Goal: Information Seeking & Learning: Find specific fact

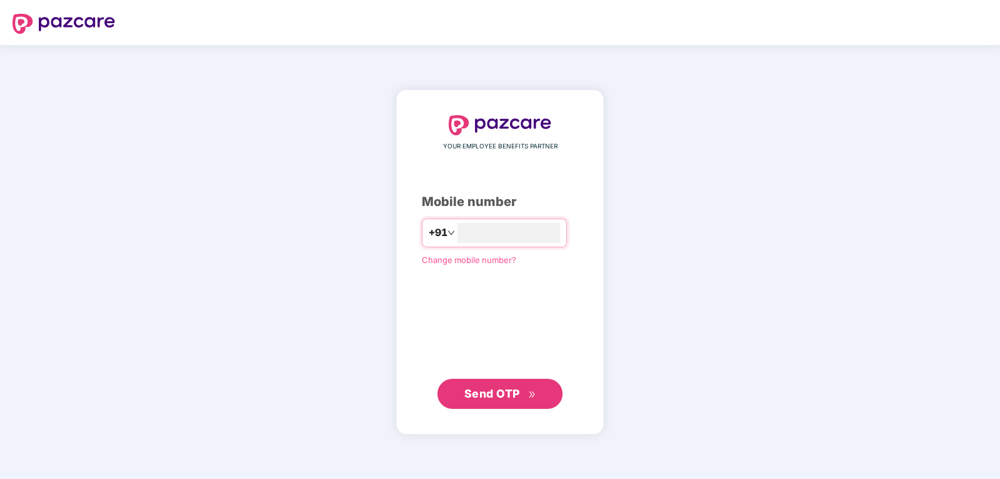
type input "**********"
click at [474, 398] on span "Send OTP" at bounding box center [492, 393] width 56 height 13
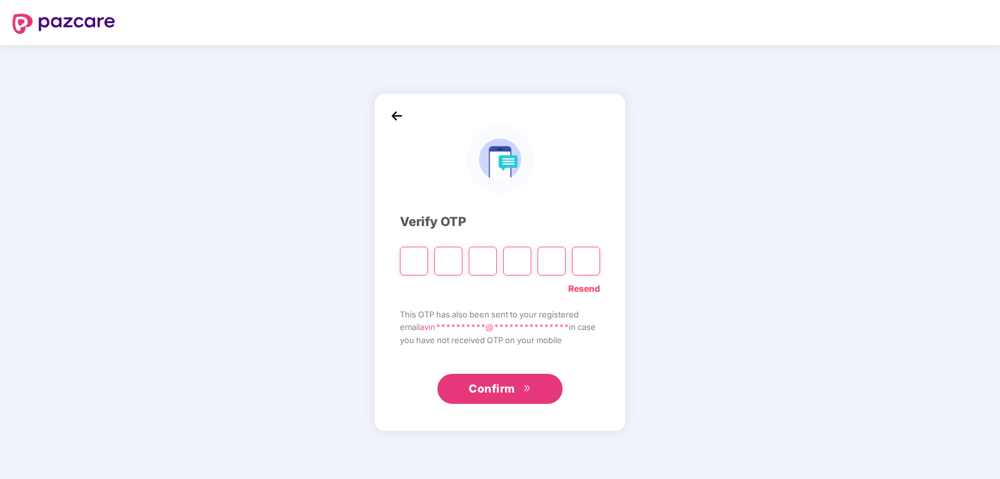
type input "*"
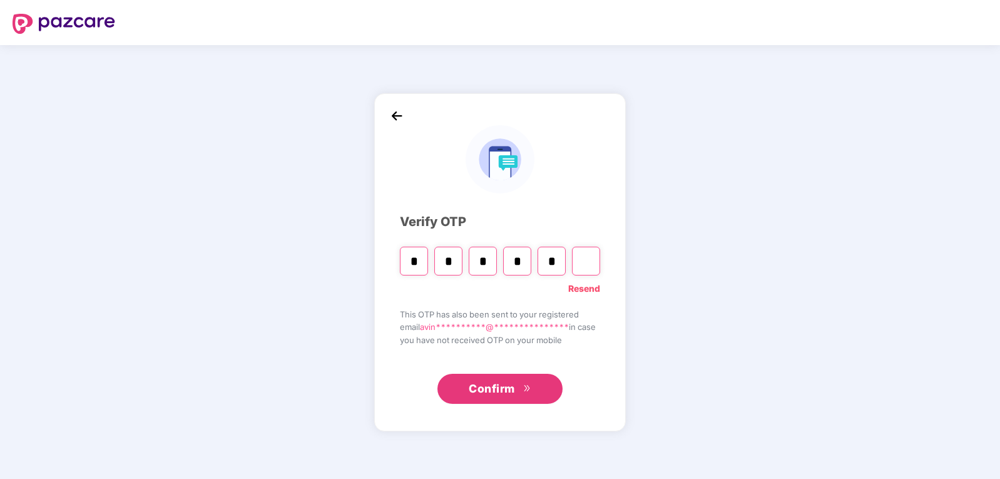
type input "*"
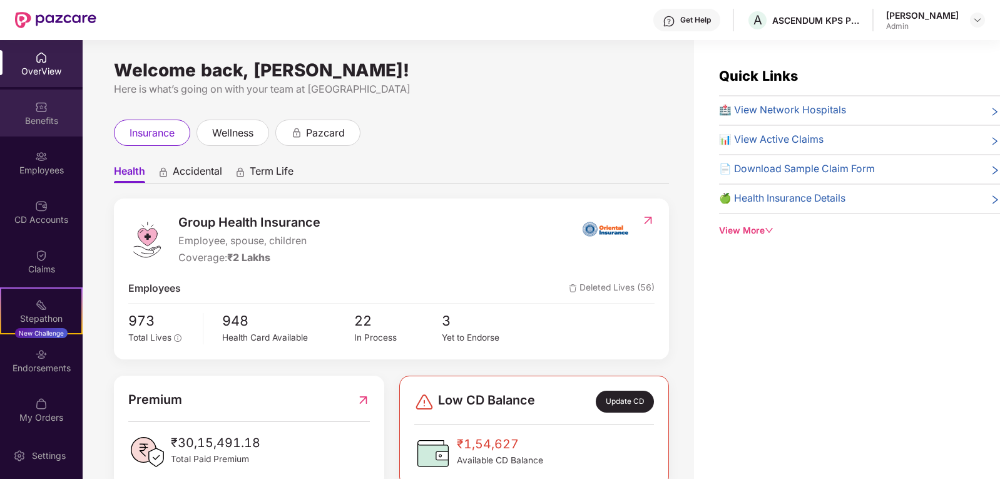
click at [43, 118] on div "Benefits" at bounding box center [41, 120] width 83 height 13
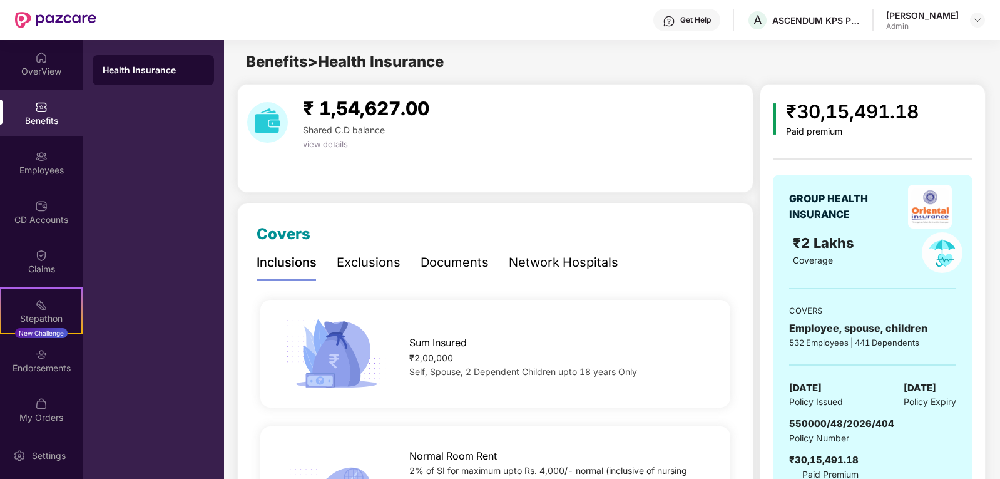
click at [577, 262] on div "Network Hospitals" at bounding box center [563, 262] width 109 height 19
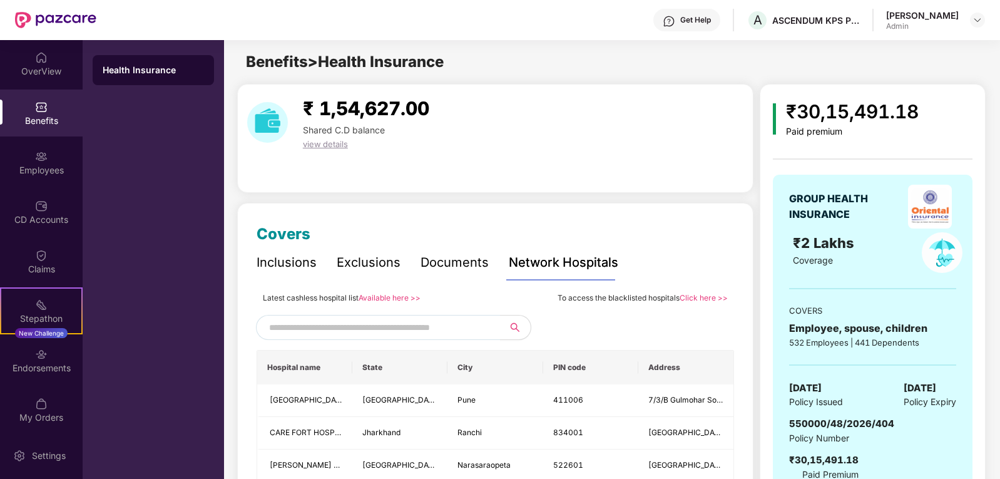
click at [474, 327] on input "text" at bounding box center [376, 327] width 214 height 19
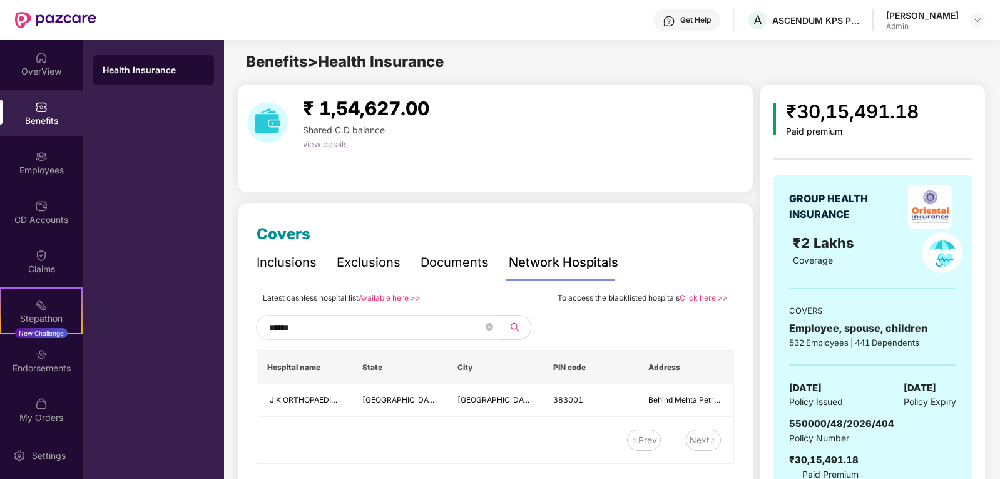
scroll to position [45, 0]
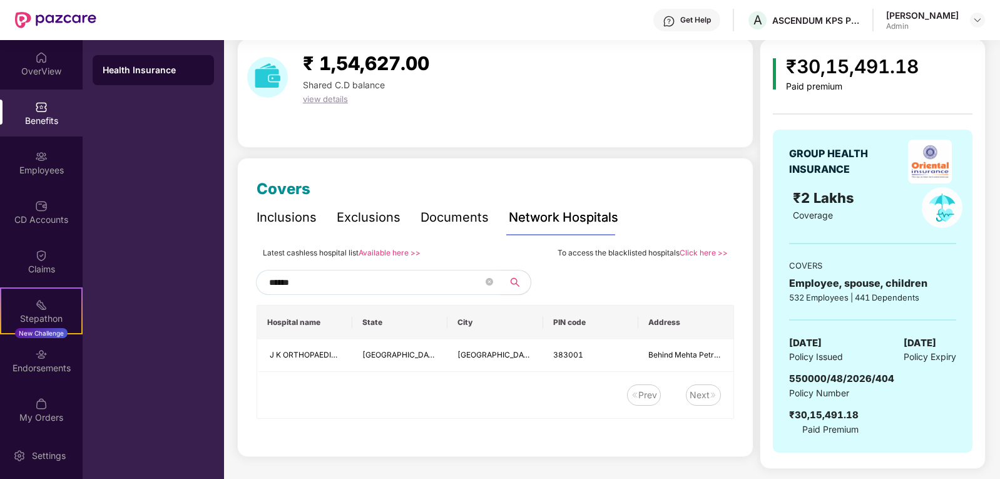
type input "******"
click at [703, 253] on link "Click here >>" at bounding box center [703, 252] width 48 height 9
click at [29, 66] on div "OverView" at bounding box center [41, 70] width 83 height 13
